Goal: Task Accomplishment & Management: Manage account settings

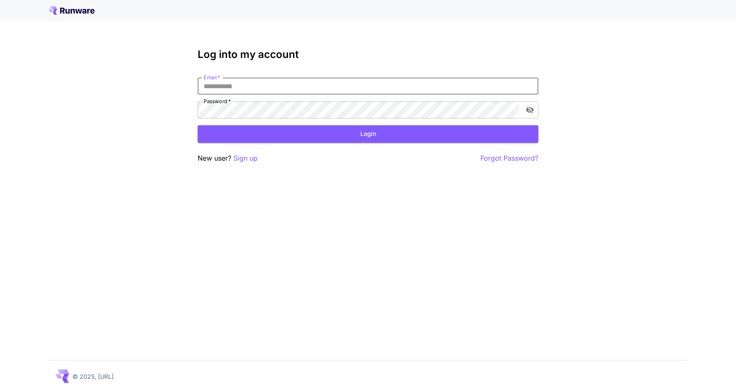
type input "**********"
click at [368, 134] on button "Login" at bounding box center [368, 133] width 341 height 17
